Goal: Transaction & Acquisition: Purchase product/service

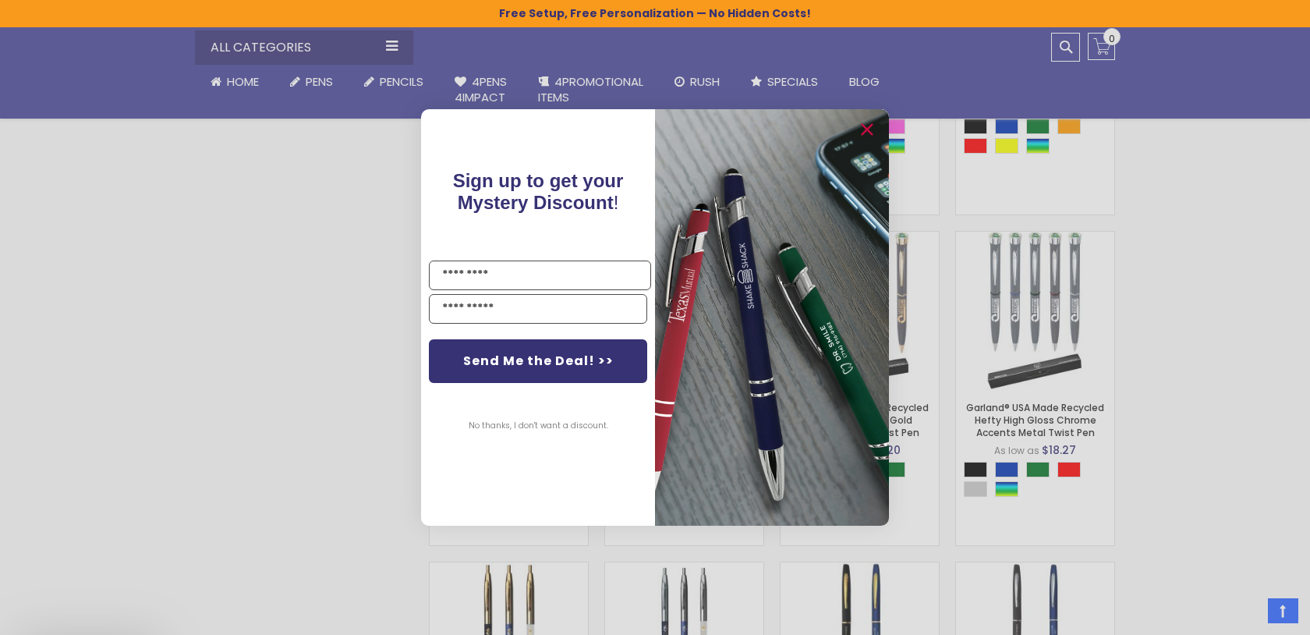
scroll to position [853, 0]
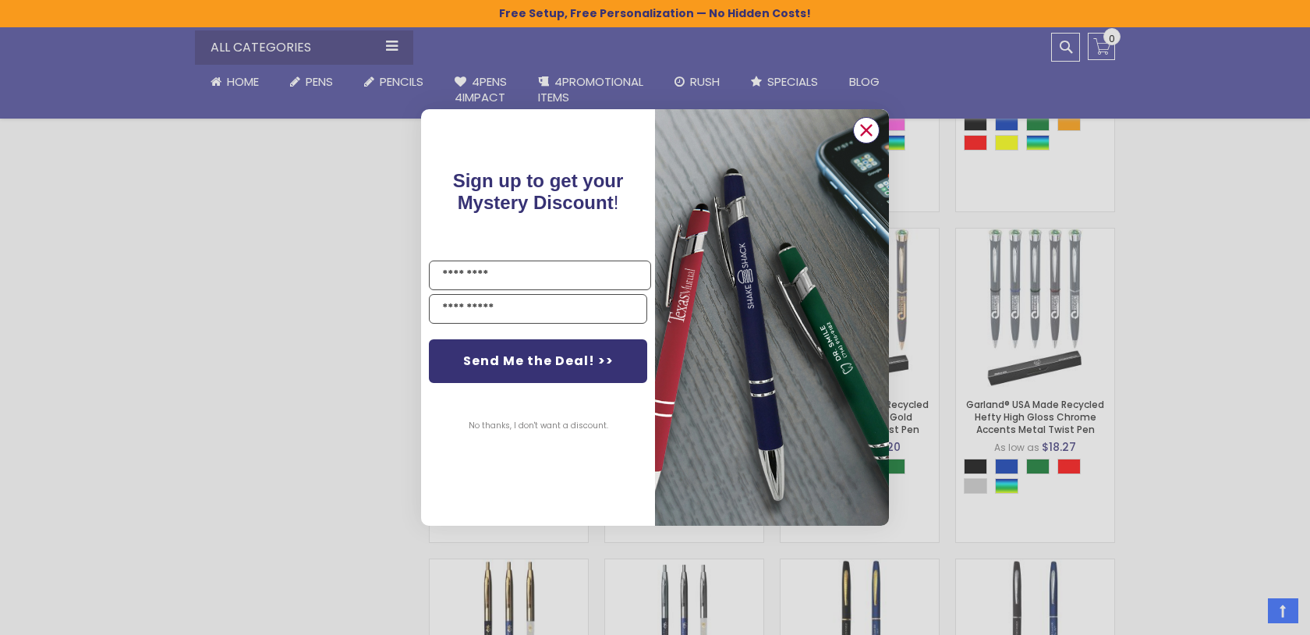
click at [855, 126] on circle "Close dialog" at bounding box center [866, 130] width 23 height 23
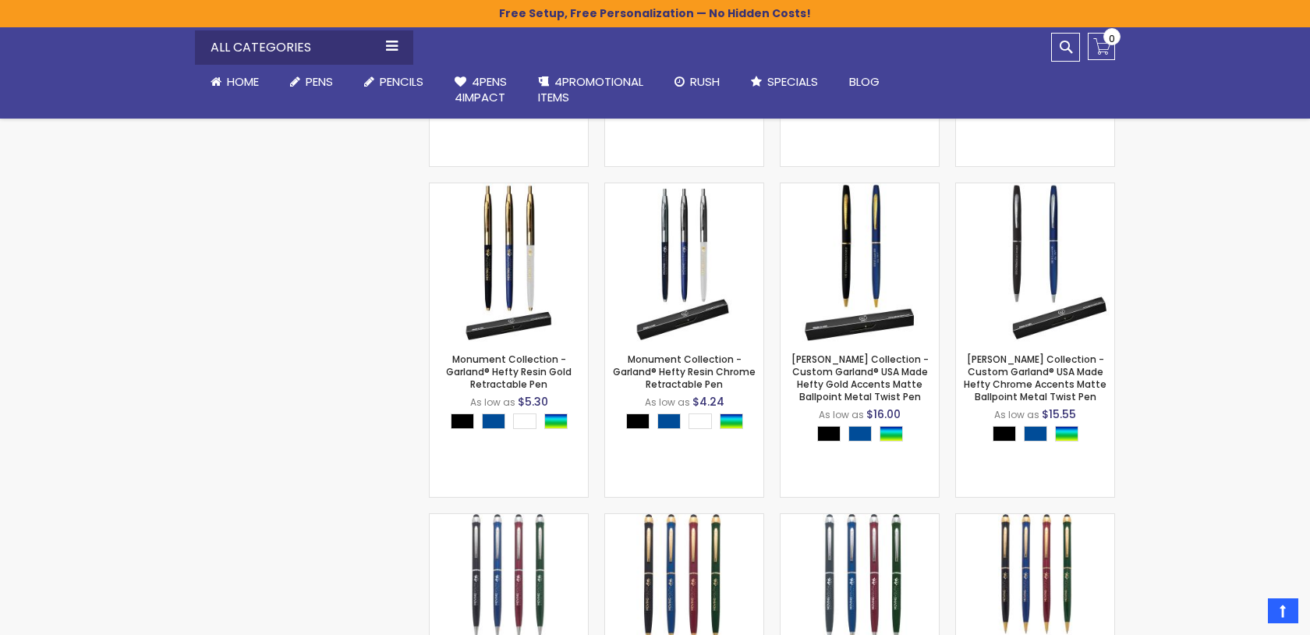
scroll to position [1228, 0]
click at [711, 256] on img at bounding box center [684, 263] width 158 height 158
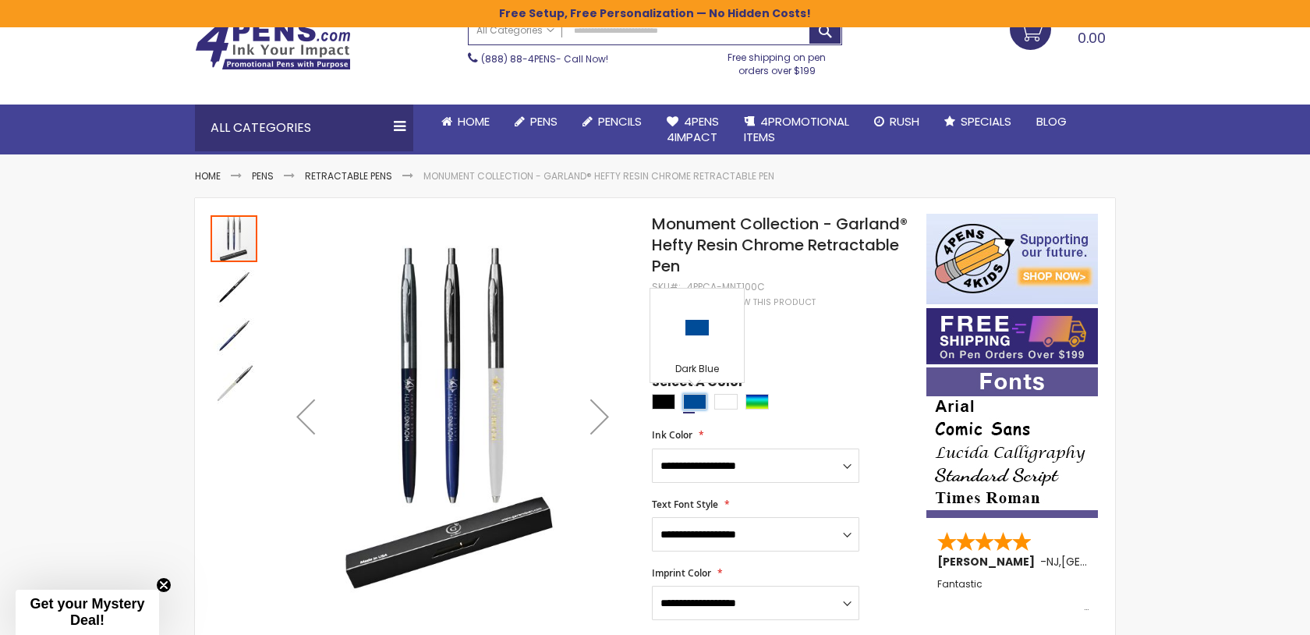
click at [688, 400] on div "Dark Blue" at bounding box center [694, 402] width 23 height 16
type input "****"
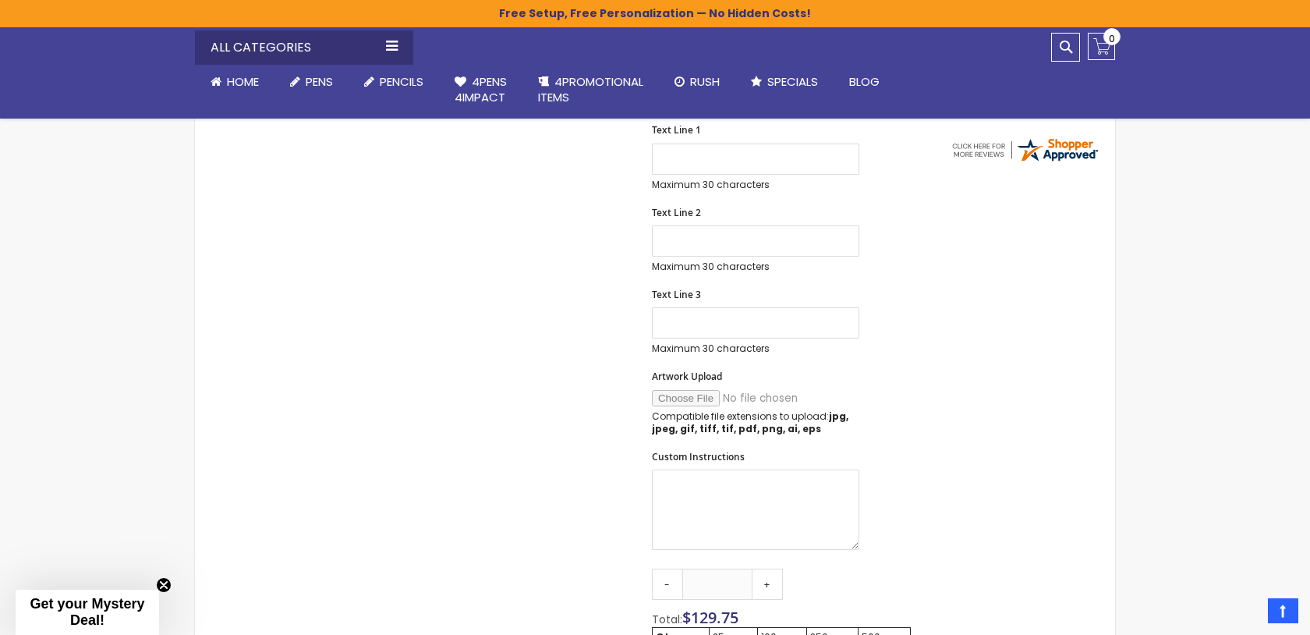
scroll to position [661, 0]
